Goal: Task Accomplishment & Management: Manage account settings

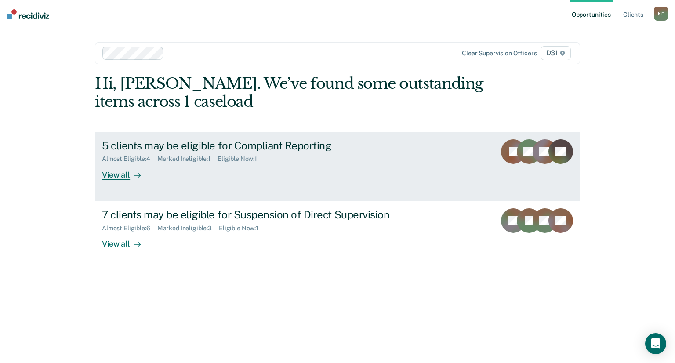
click at [117, 175] on div "View all" at bounding box center [126, 171] width 49 height 17
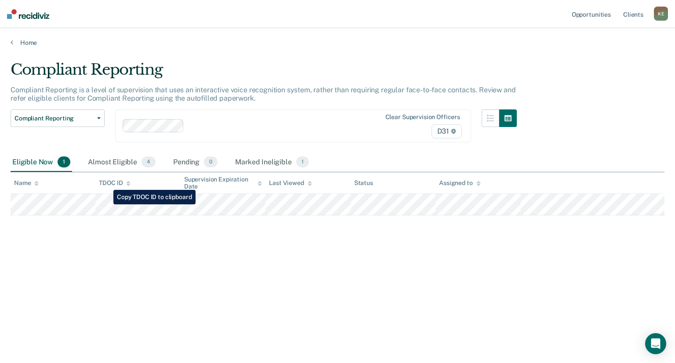
drag, startPoint x: 145, startPoint y: 215, endPoint x: 344, endPoint y: 53, distance: 256.9
click at [345, 49] on main "Compliant Reporting Compliant Reporting is a level of supervision that uses an …" at bounding box center [337, 204] width 675 height 314
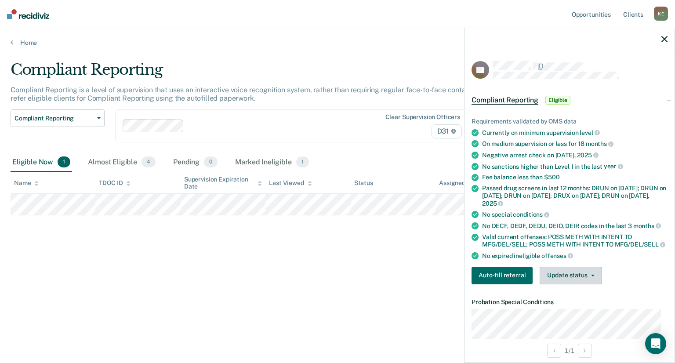
click at [569, 275] on button "Update status" at bounding box center [570, 276] width 62 height 18
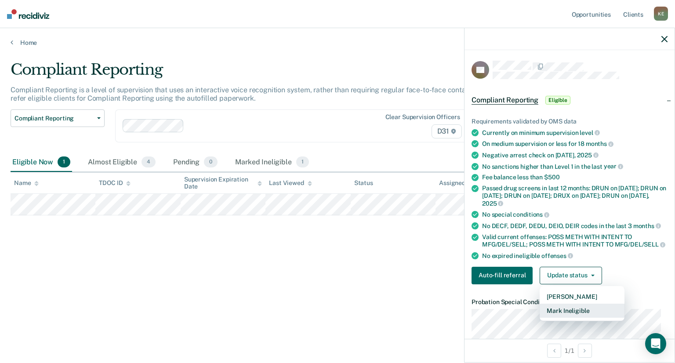
click at [582, 316] on button "Mark Ineligible" at bounding box center [581, 311] width 85 height 14
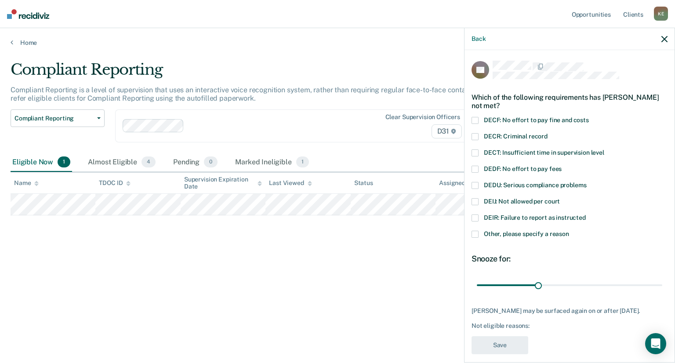
click at [476, 119] on span at bounding box center [474, 120] width 7 height 7
click at [589, 117] on input "DECF: No effort to pay fine and costs" at bounding box center [589, 117] width 0 height 0
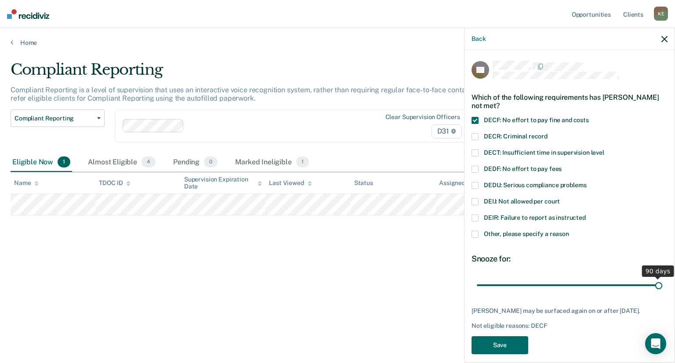
drag, startPoint x: 532, startPoint y: 285, endPoint x: 655, endPoint y: 292, distance: 122.3
type input "90"
click at [655, 292] on input "range" at bounding box center [569, 285] width 185 height 15
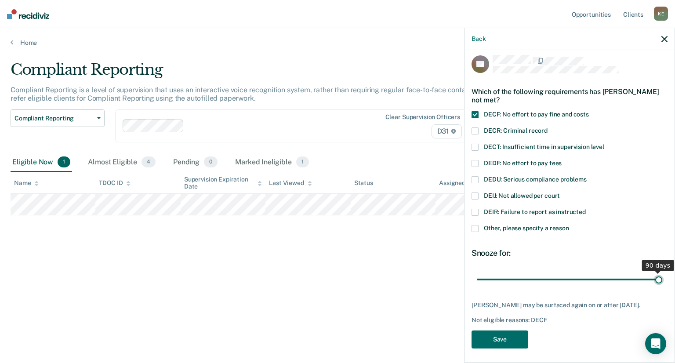
scroll to position [8, 0]
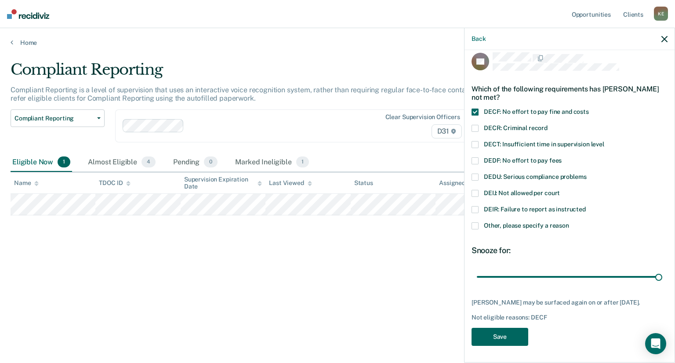
click at [519, 335] on button "Save" at bounding box center [499, 337] width 57 height 18
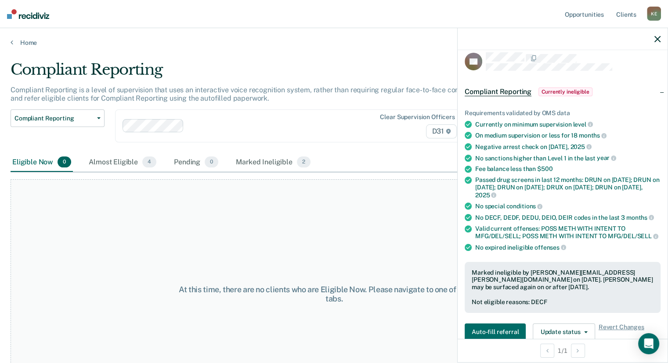
click at [4, 43] on div "Home" at bounding box center [334, 37] width 668 height 18
click at [11, 43] on icon at bounding box center [12, 42] width 3 height 7
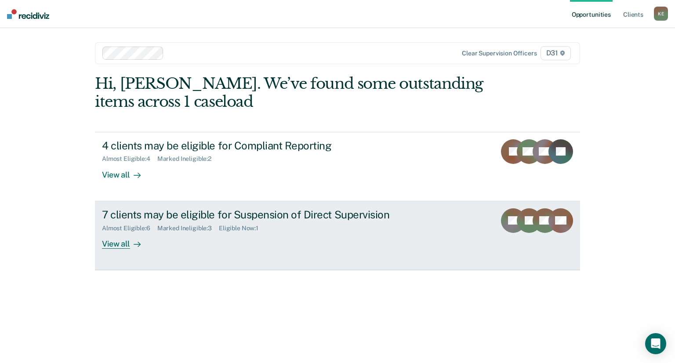
click at [127, 245] on div "View all" at bounding box center [126, 239] width 49 height 17
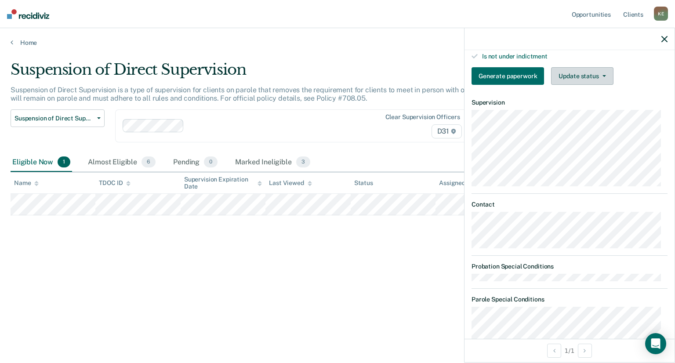
scroll to position [264, 0]
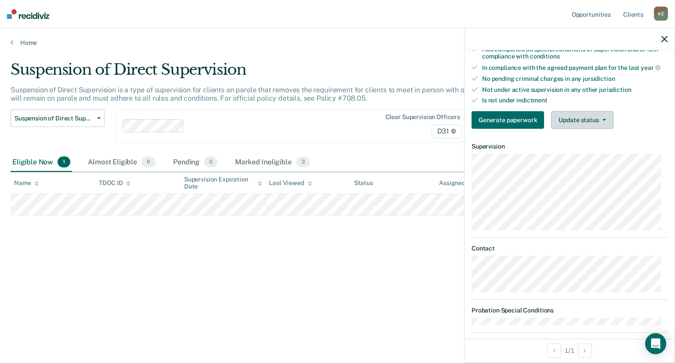
click at [583, 114] on button "Update status" at bounding box center [582, 120] width 62 height 18
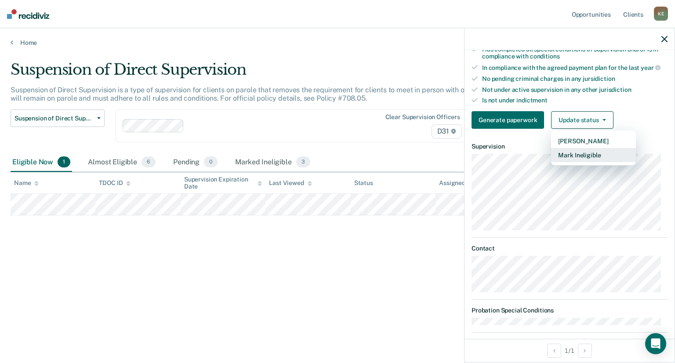
click at [589, 153] on button "Mark Ineligible" at bounding box center [593, 155] width 85 height 14
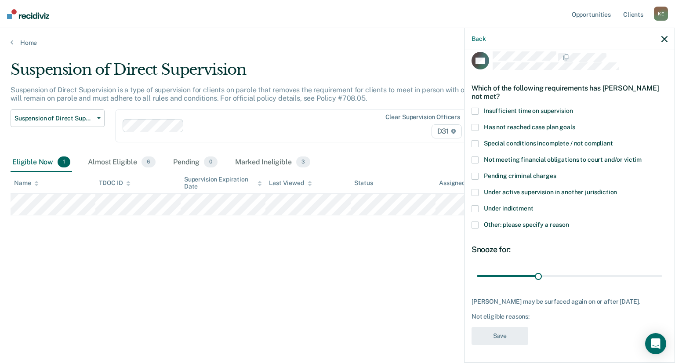
click at [477, 221] on span at bounding box center [474, 224] width 7 height 7
click at [569, 221] on input "Other: please specify a reason" at bounding box center [569, 221] width 0 height 0
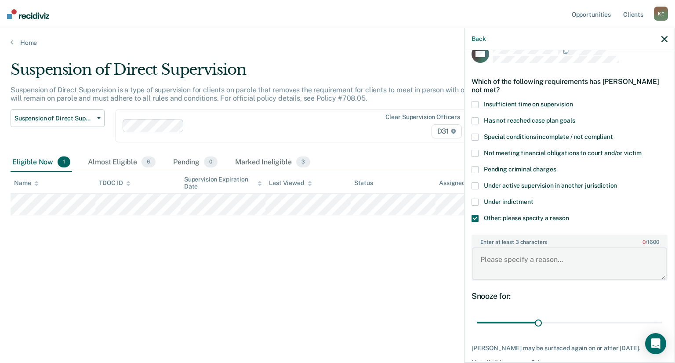
click at [555, 259] on textarea "Enter at least 3 characters 0 / 1600" at bounding box center [569, 263] width 194 height 33
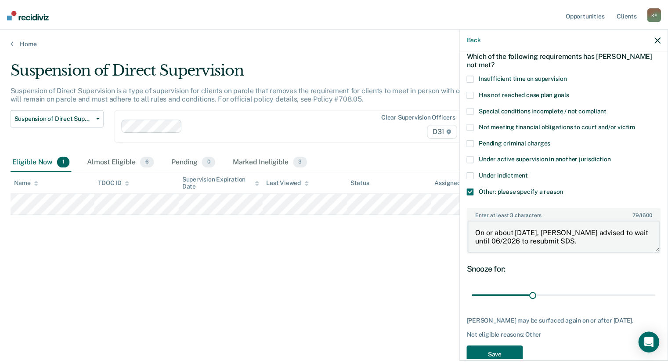
scroll to position [68, 0]
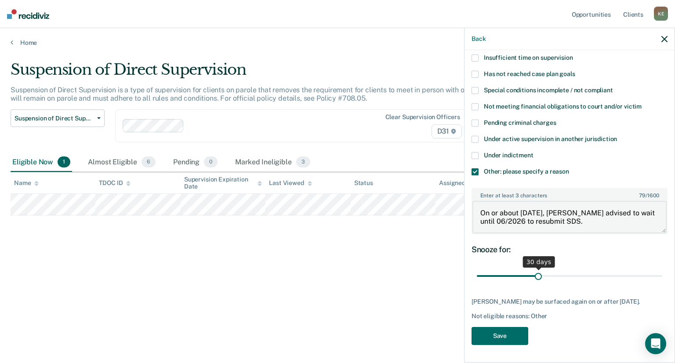
type textarea "On or about [DATE], [PERSON_NAME] advised to wait until 06/2026 to resubmit SDS."
drag, startPoint x: 532, startPoint y: 270, endPoint x: 712, endPoint y: 270, distance: 180.1
type input "90"
click at [662, 270] on input "range" at bounding box center [569, 275] width 185 height 15
click at [508, 341] on button "Save" at bounding box center [499, 336] width 57 height 18
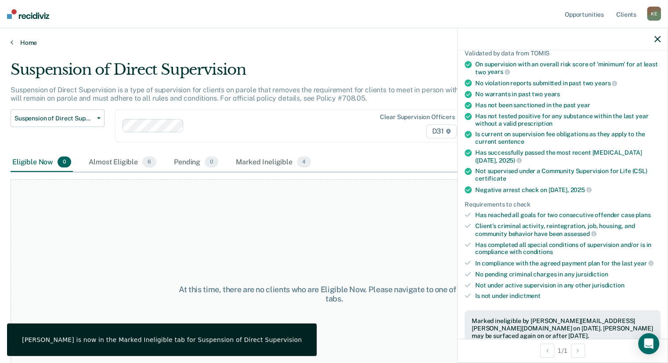
click at [14, 43] on link "Home" at bounding box center [334, 43] width 647 height 8
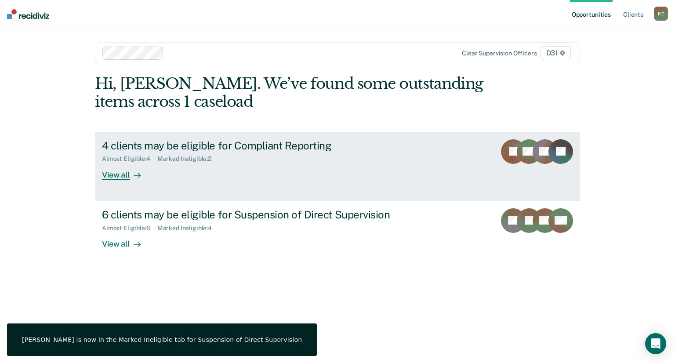
click at [125, 173] on div "View all" at bounding box center [126, 171] width 49 height 17
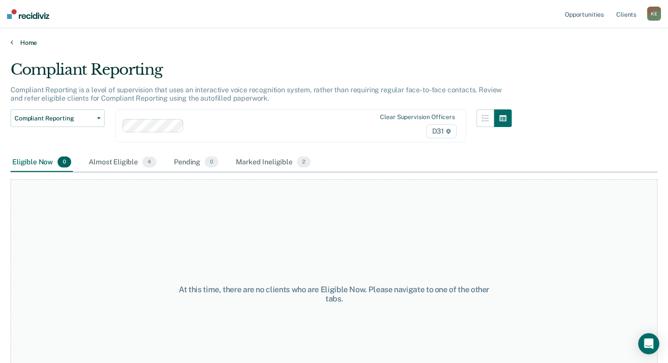
click at [13, 44] on link "Home" at bounding box center [334, 43] width 647 height 8
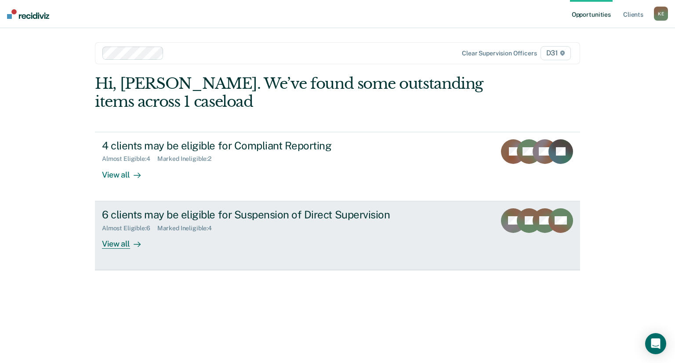
click at [121, 243] on div "View all" at bounding box center [126, 239] width 49 height 17
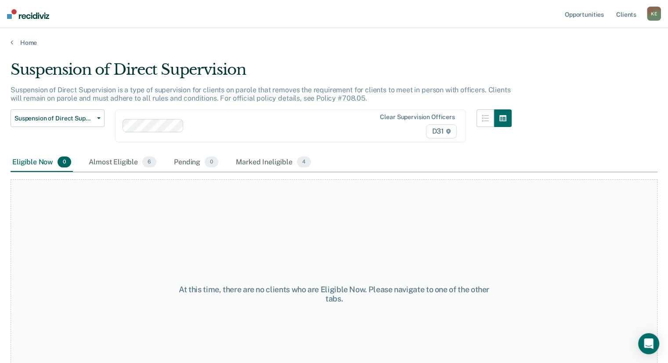
click at [19, 37] on div "Home" at bounding box center [334, 37] width 668 height 18
